Goal: Task Accomplishment & Management: Use online tool/utility

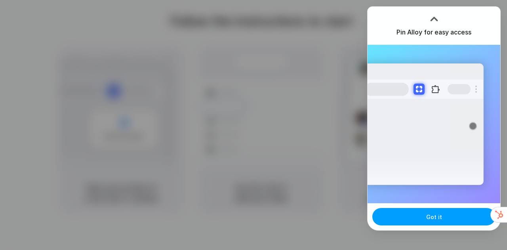
click at [441, 221] on button "Got it" at bounding box center [433, 216] width 123 height 17
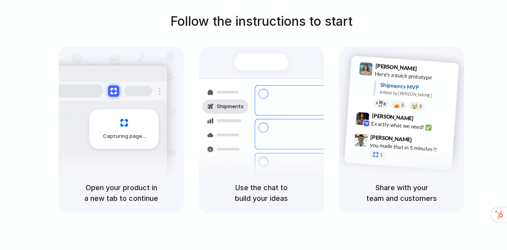
click at [290, 153] on div "Bulk order processing 8 pallets • Warehouse B • Packed" at bounding box center [308, 164] width 107 height 23
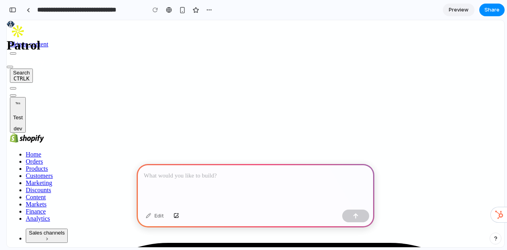
scroll to position [70, 0]
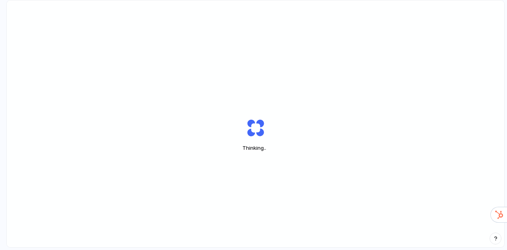
click at [458, 73] on div "Thinking .." at bounding box center [256, 134] width 498 height 269
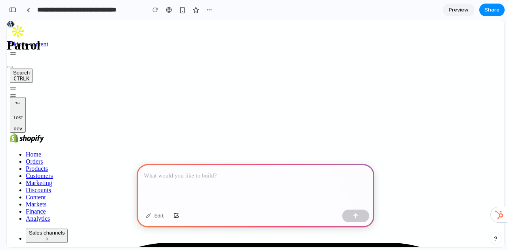
scroll to position [70, 0]
